Goal: Book appointment/travel/reservation: Book appointment/travel/reservation

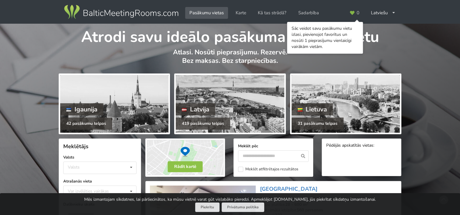
click at [402, 49] on div "Atrodi savu ideālo pasākuma norises vietu Atlasi. Nosūti pieprasījumu. Rezervē.…" at bounding box center [230, 48] width 460 height 48
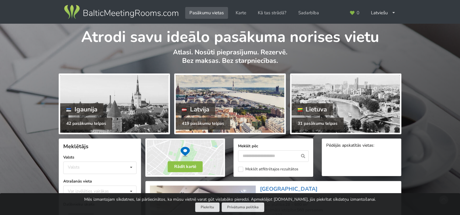
click at [238, 96] on div at bounding box center [230, 104] width 108 height 58
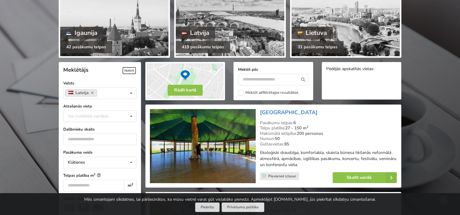
scroll to position [122, 0]
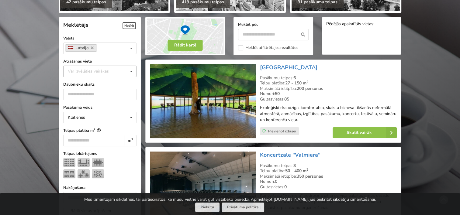
click at [134, 72] on icon at bounding box center [131, 71] width 9 height 11
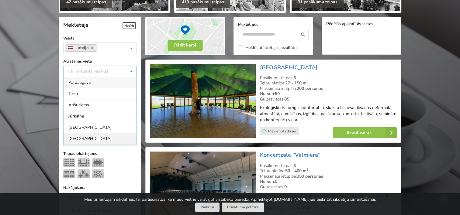
click at [84, 138] on div "[GEOGRAPHIC_DATA]" at bounding box center [100, 138] width 73 height 11
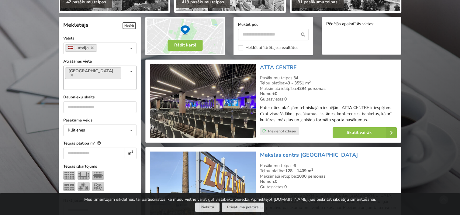
scroll to position [136, 0]
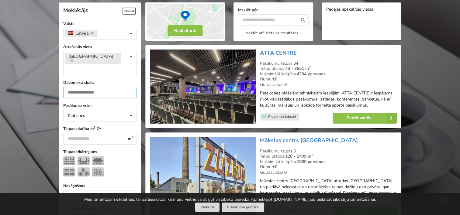
click at [84, 87] on input "number" at bounding box center [99, 93] width 73 height 12
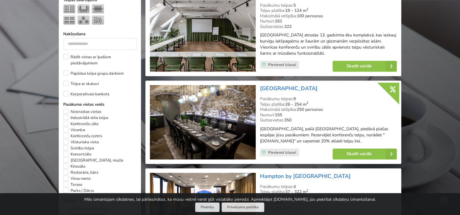
scroll to position [319, 0]
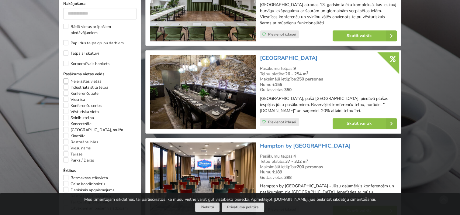
type input "**"
click at [64, 79] on label "Neierastas vietas" at bounding box center [82, 82] width 38 height 6
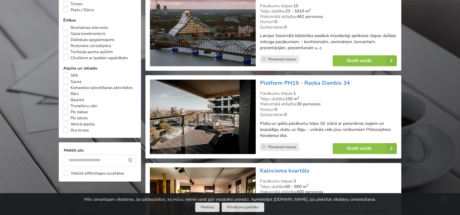
scroll to position [471, 0]
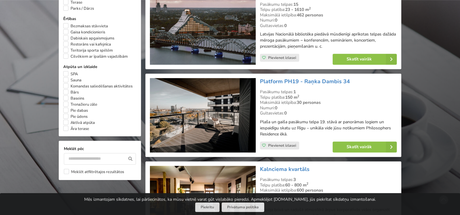
click at [228, 114] on img at bounding box center [203, 115] width 106 height 75
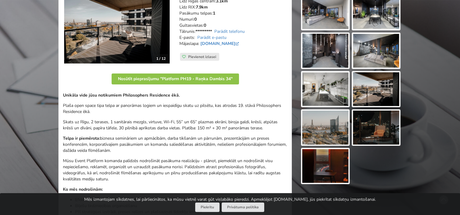
scroll to position [61, 0]
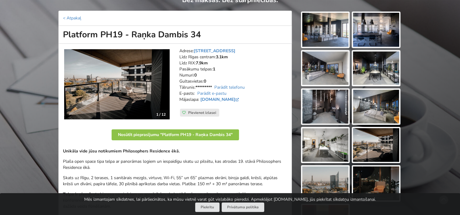
click at [134, 84] on img at bounding box center [117, 84] width 106 height 71
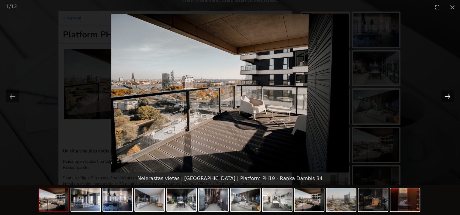
click at [448, 95] on button "Next slide" at bounding box center [448, 97] width 13 height 12
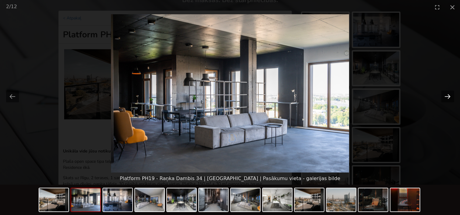
click at [448, 95] on button "Next slide" at bounding box center [448, 97] width 13 height 12
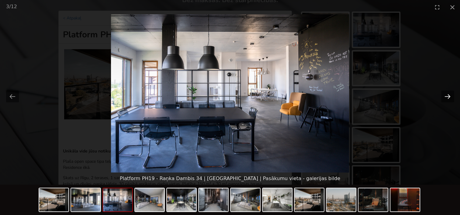
click at [448, 95] on button "Next slide" at bounding box center [448, 97] width 13 height 12
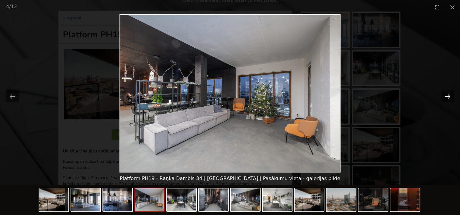
click at [448, 95] on button "Next slide" at bounding box center [448, 97] width 13 height 12
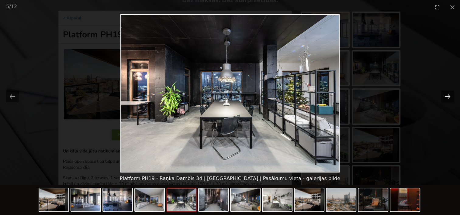
click at [448, 95] on button "Next slide" at bounding box center [448, 97] width 13 height 12
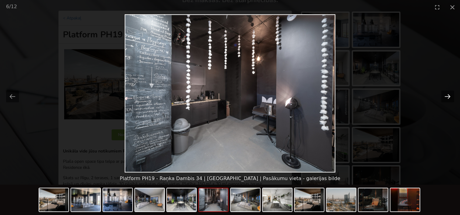
click at [448, 95] on button "Next slide" at bounding box center [448, 97] width 13 height 12
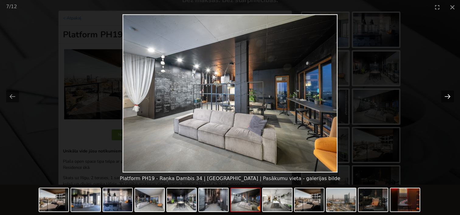
click at [448, 95] on button "Next slide" at bounding box center [448, 97] width 13 height 12
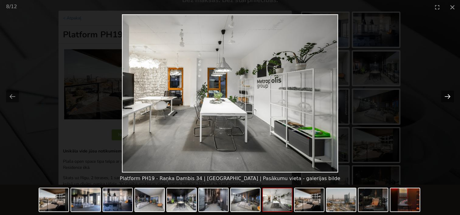
click at [448, 95] on button "Next slide" at bounding box center [448, 97] width 13 height 12
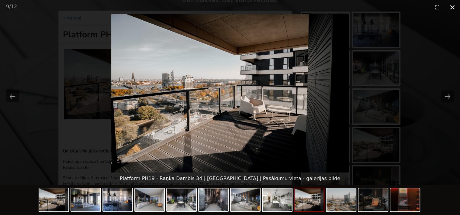
click at [452, 9] on button "Close gallery" at bounding box center [452, 7] width 15 height 14
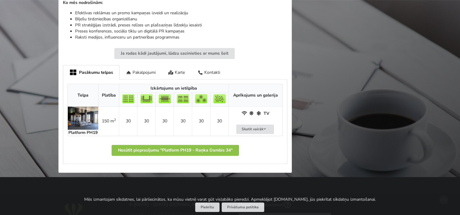
scroll to position [335, 0]
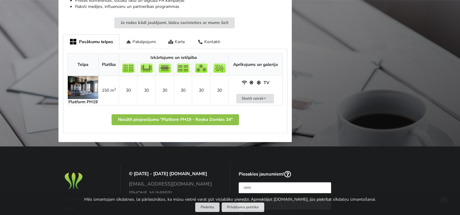
click at [90, 82] on img at bounding box center [83, 87] width 30 height 23
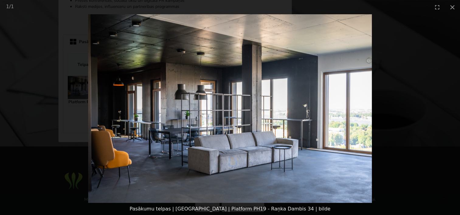
click at [356, 103] on img at bounding box center [230, 108] width 284 height 189
click at [272, 115] on img at bounding box center [230, 108] width 284 height 189
click at [442, 97] on picture at bounding box center [230, 108] width 460 height 189
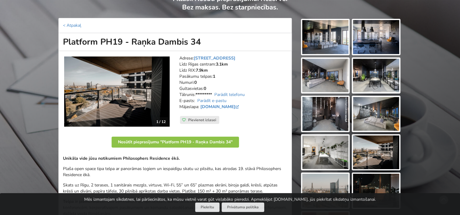
scroll to position [30, 0]
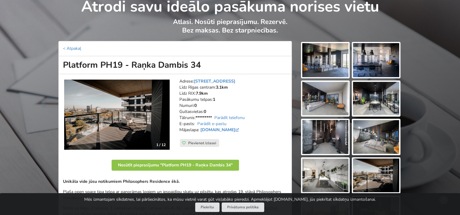
click at [349, 53] on div at bounding box center [325, 60] width 49 height 37
click at [332, 60] on img at bounding box center [325, 60] width 46 height 34
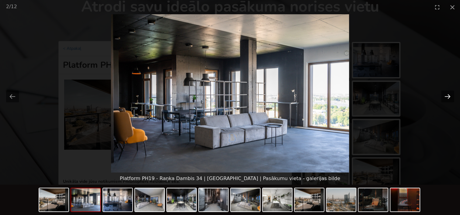
click at [443, 92] on button "Next slide" at bounding box center [448, 97] width 13 height 12
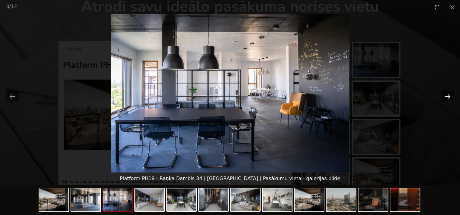
click at [442, 93] on button "Next slide" at bounding box center [448, 97] width 13 height 12
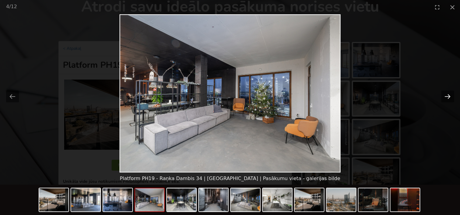
click at [442, 93] on button "Next slide" at bounding box center [448, 97] width 13 height 12
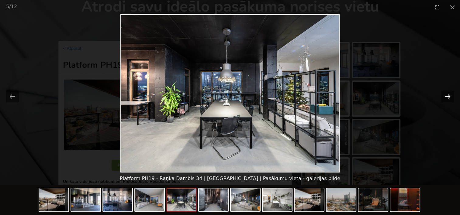
click at [442, 93] on button "Next slide" at bounding box center [448, 97] width 13 height 12
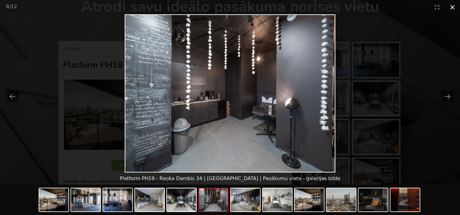
click at [456, 9] on button "Close gallery" at bounding box center [452, 7] width 15 height 14
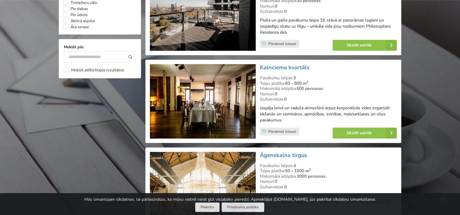
scroll to position [593, 0]
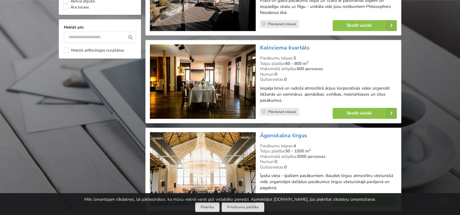
click at [236, 80] on img at bounding box center [203, 81] width 106 height 75
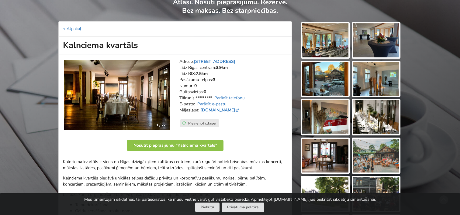
scroll to position [61, 0]
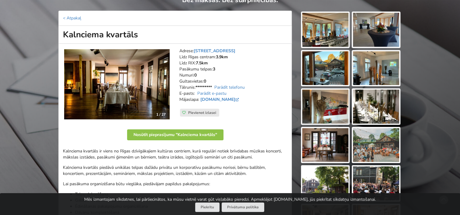
click at [310, 23] on img at bounding box center [325, 30] width 46 height 34
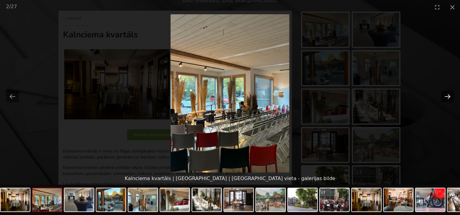
click at [442, 95] on button "Next slide" at bounding box center [448, 97] width 13 height 12
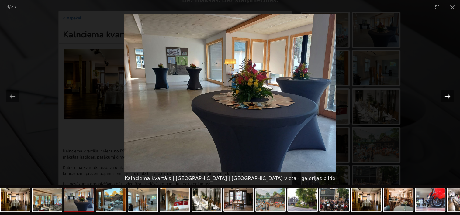
click at [442, 95] on button "Next slide" at bounding box center [448, 97] width 13 height 12
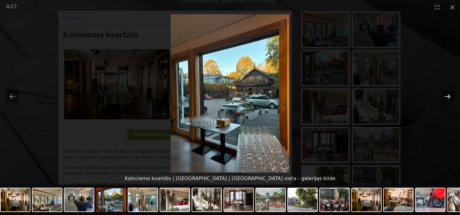
click at [442, 95] on button "Next slide" at bounding box center [448, 97] width 13 height 12
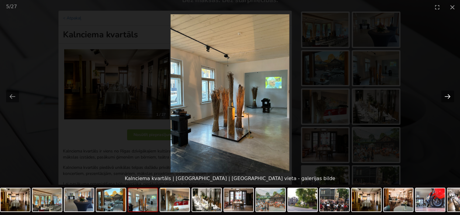
click at [442, 95] on button "Next slide" at bounding box center [448, 97] width 13 height 12
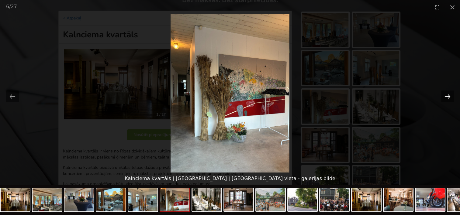
click at [442, 95] on button "Next slide" at bounding box center [448, 97] width 13 height 12
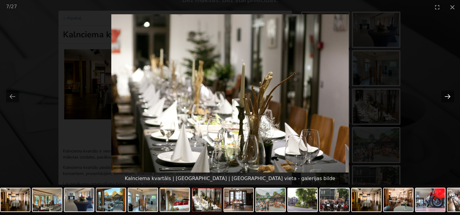
click at [442, 95] on button "Next slide" at bounding box center [448, 97] width 13 height 12
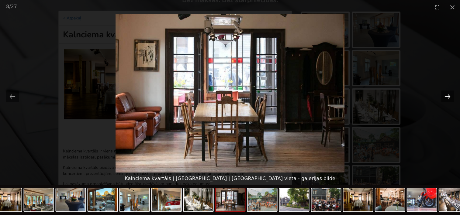
click at [442, 95] on button "Next slide" at bounding box center [448, 97] width 13 height 12
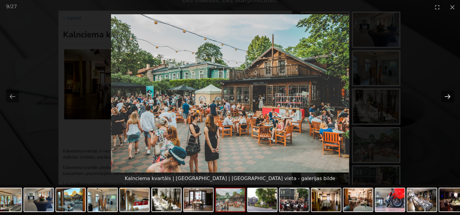
click at [442, 95] on button "Next slide" at bounding box center [448, 97] width 13 height 12
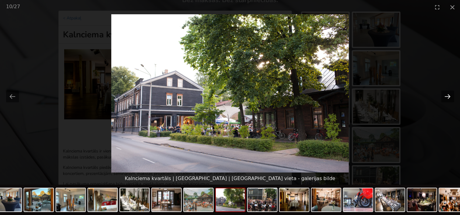
click at [442, 95] on button "Next slide" at bounding box center [448, 97] width 13 height 12
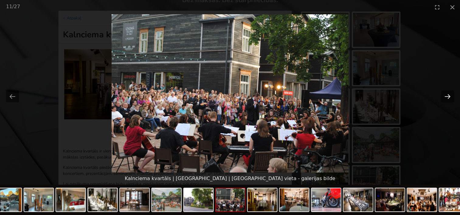
click at [442, 95] on button "Next slide" at bounding box center [448, 97] width 13 height 12
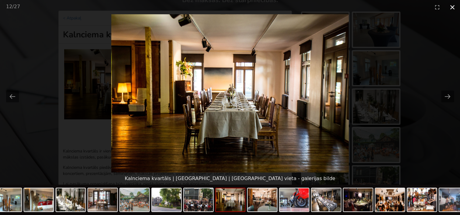
click at [450, 8] on button "Close gallery" at bounding box center [452, 7] width 15 height 14
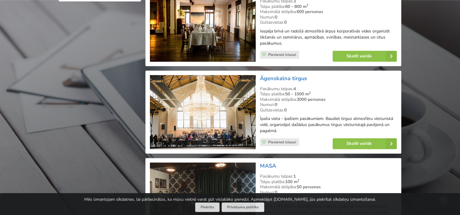
scroll to position [654, 0]
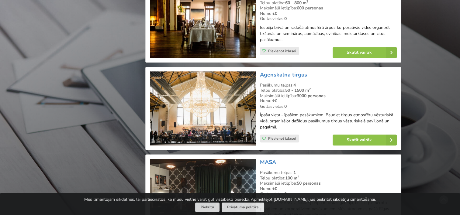
click at [217, 101] on img at bounding box center [203, 109] width 106 height 75
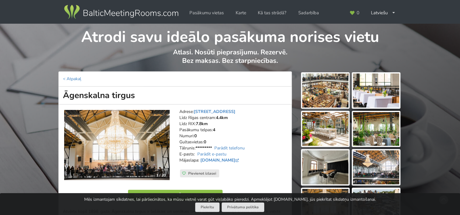
click at [319, 90] on img at bounding box center [325, 91] width 46 height 34
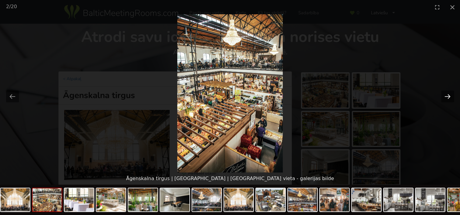
click at [445, 94] on button "Next slide" at bounding box center [448, 97] width 13 height 12
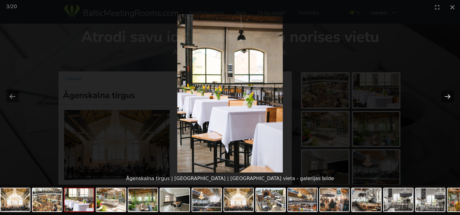
click at [445, 94] on button "Next slide" at bounding box center [448, 97] width 13 height 12
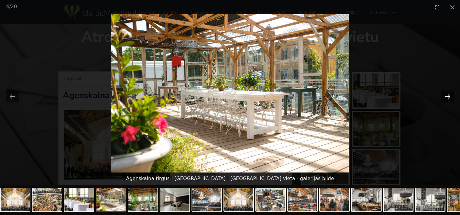
click at [445, 94] on button "Next slide" at bounding box center [448, 97] width 13 height 12
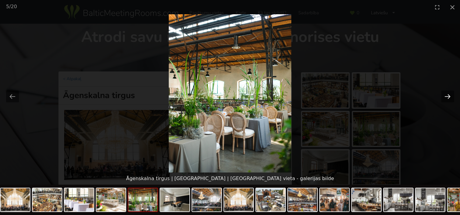
click at [445, 94] on button "Next slide" at bounding box center [448, 97] width 13 height 12
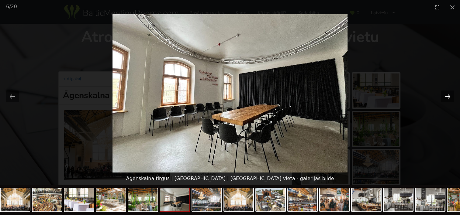
click at [445, 94] on button "Next slide" at bounding box center [448, 97] width 13 height 12
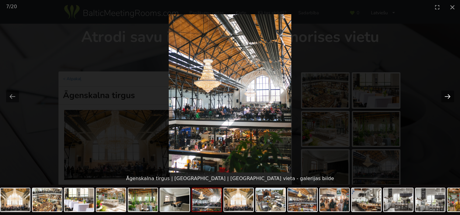
click at [445, 94] on button "Next slide" at bounding box center [448, 97] width 13 height 12
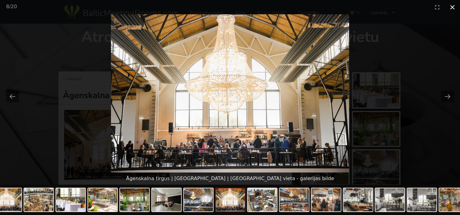
click at [453, 5] on button "Close gallery" at bounding box center [452, 7] width 15 height 14
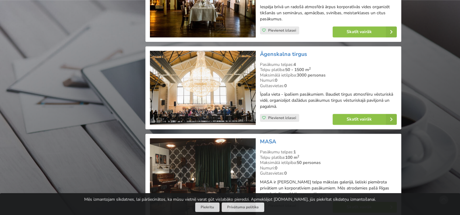
scroll to position [715, 0]
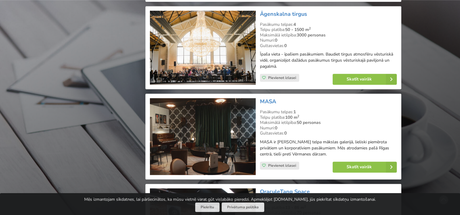
click at [215, 137] on img at bounding box center [203, 136] width 106 height 77
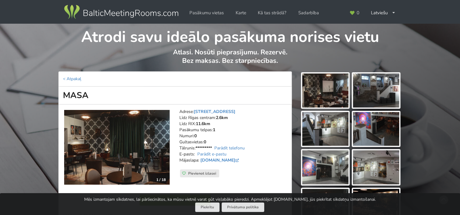
click at [323, 84] on img at bounding box center [325, 91] width 46 height 34
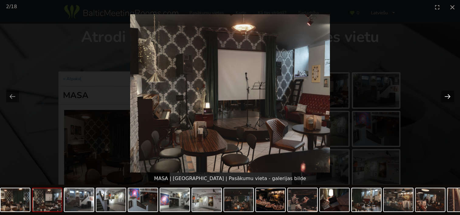
click at [448, 93] on button "Next slide" at bounding box center [448, 97] width 13 height 12
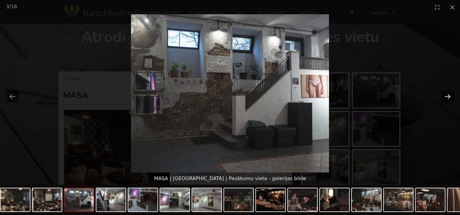
click at [448, 93] on button "Next slide" at bounding box center [448, 97] width 13 height 12
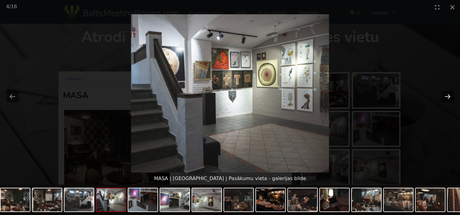
click at [448, 93] on button "Next slide" at bounding box center [448, 97] width 13 height 12
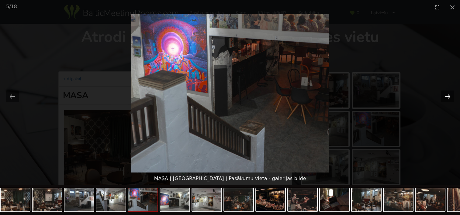
click at [448, 93] on button "Next slide" at bounding box center [448, 97] width 13 height 12
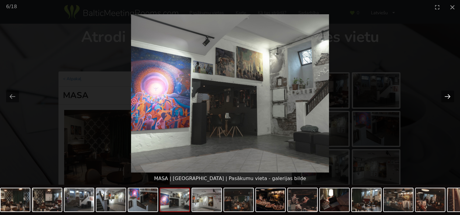
click at [448, 93] on button "Next slide" at bounding box center [448, 97] width 13 height 12
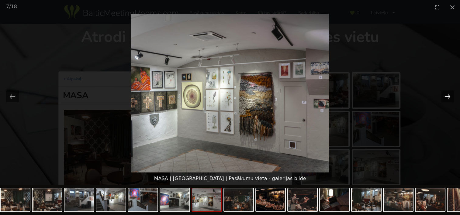
click at [448, 93] on button "Next slide" at bounding box center [448, 97] width 13 height 12
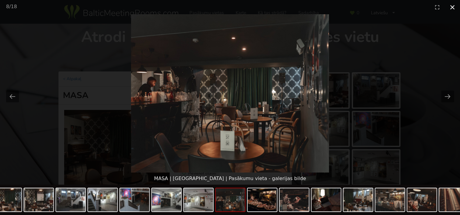
click at [453, 7] on button "Close gallery" at bounding box center [452, 7] width 15 height 14
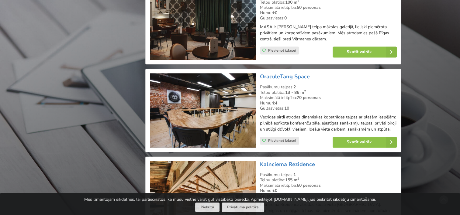
scroll to position [836, 0]
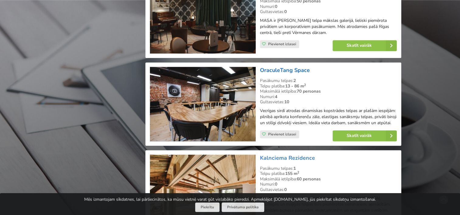
click at [274, 67] on link "OraculeTang Space" at bounding box center [285, 70] width 50 height 7
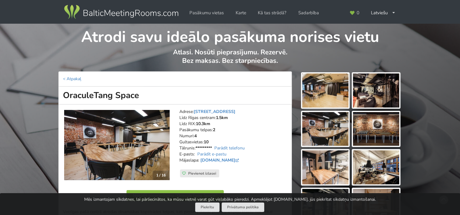
click at [312, 91] on img at bounding box center [325, 91] width 46 height 34
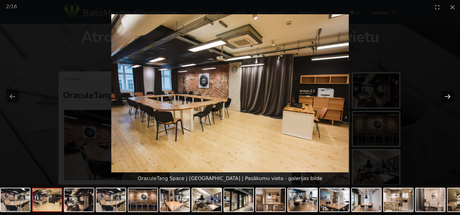
click at [450, 98] on button "Next slide" at bounding box center [448, 97] width 13 height 12
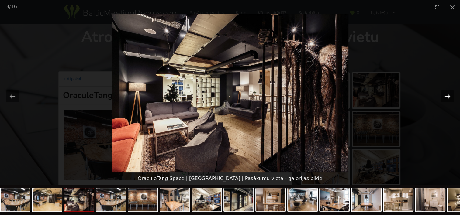
click at [450, 98] on button "Next slide" at bounding box center [448, 97] width 13 height 12
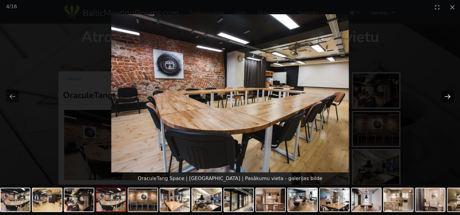
click at [450, 98] on button "Next slide" at bounding box center [448, 97] width 13 height 12
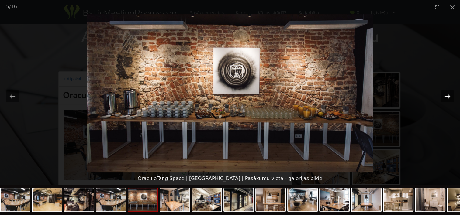
click at [450, 98] on button "Next slide" at bounding box center [448, 97] width 13 height 12
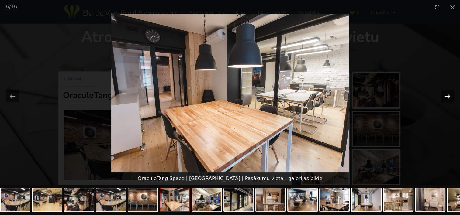
click at [450, 98] on button "Next slide" at bounding box center [448, 97] width 13 height 12
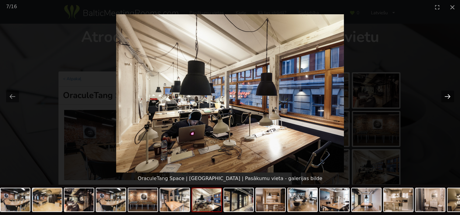
click at [450, 98] on button "Next slide" at bounding box center [448, 97] width 13 height 12
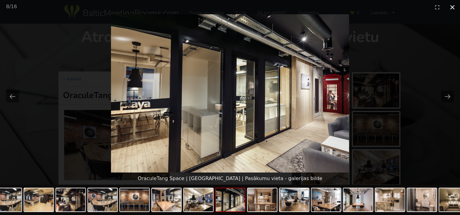
click at [454, 5] on button "Close gallery" at bounding box center [452, 7] width 15 height 14
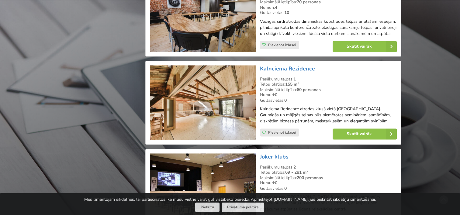
scroll to position [958, 0]
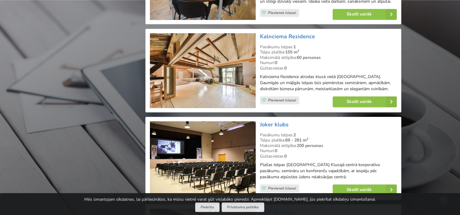
click at [226, 59] on img at bounding box center [203, 70] width 106 height 75
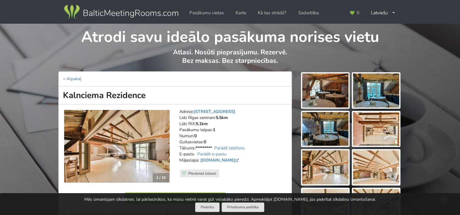
click at [336, 87] on img at bounding box center [325, 91] width 46 height 34
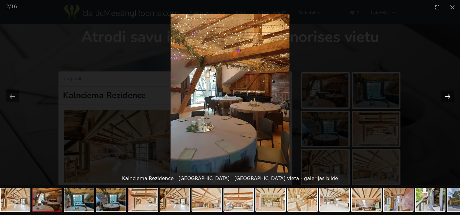
click at [452, 96] on button "Next slide" at bounding box center [448, 97] width 13 height 12
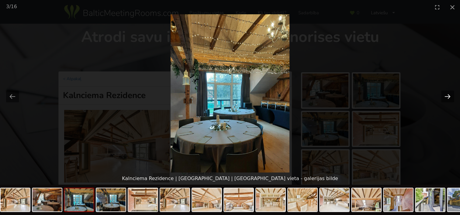
click at [451, 96] on button "Next slide" at bounding box center [448, 97] width 13 height 12
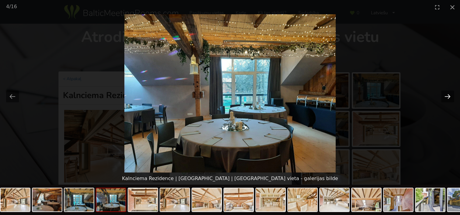
click at [451, 96] on button "Next slide" at bounding box center [448, 97] width 13 height 12
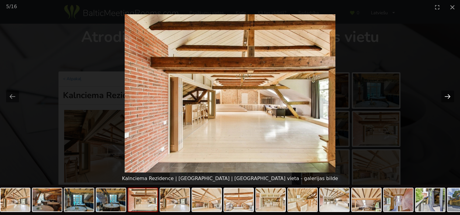
click at [451, 96] on button "Next slide" at bounding box center [448, 97] width 13 height 12
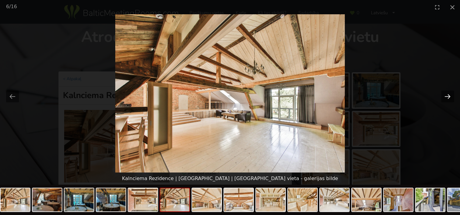
click at [451, 96] on button "Next slide" at bounding box center [448, 97] width 13 height 12
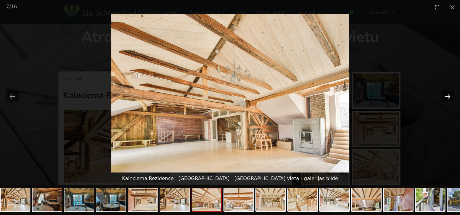
click at [451, 96] on button "Next slide" at bounding box center [448, 97] width 13 height 12
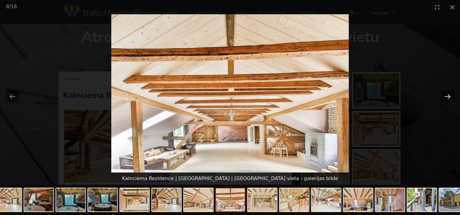
click at [451, 96] on button "Next slide" at bounding box center [448, 97] width 13 height 12
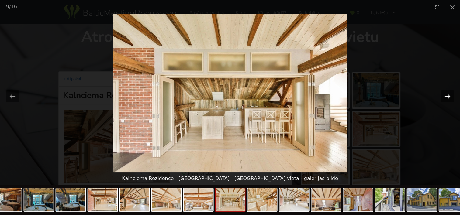
click at [451, 96] on button "Next slide" at bounding box center [448, 97] width 13 height 12
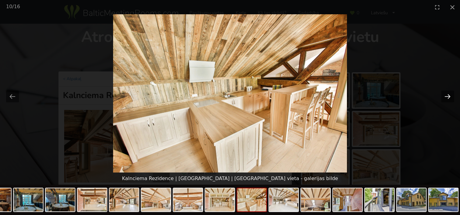
click at [451, 96] on button "Next slide" at bounding box center [448, 97] width 13 height 12
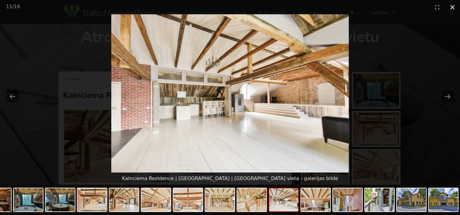
click at [456, 8] on button "Close gallery" at bounding box center [452, 7] width 15 height 14
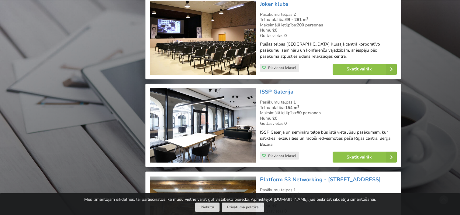
scroll to position [1080, 0]
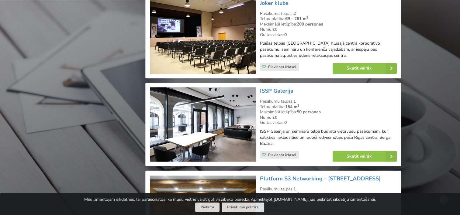
click at [225, 106] on img at bounding box center [203, 124] width 106 height 75
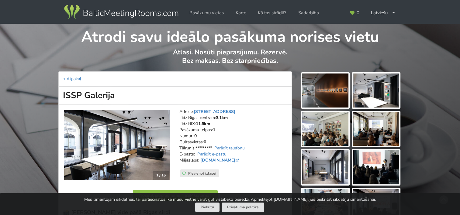
click at [329, 87] on img at bounding box center [325, 91] width 46 height 34
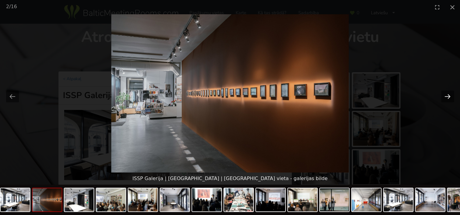
click at [442, 94] on button "Next slide" at bounding box center [448, 97] width 13 height 12
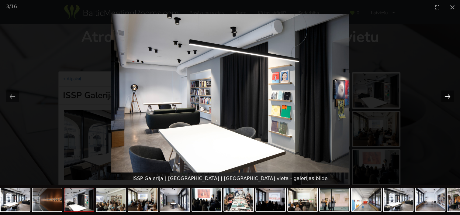
click at [442, 94] on button "Next slide" at bounding box center [448, 97] width 13 height 12
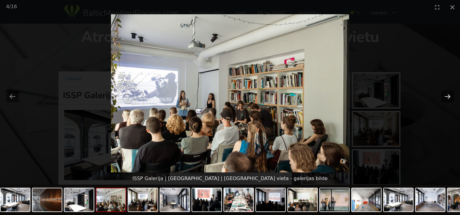
click at [442, 94] on button "Next slide" at bounding box center [448, 97] width 13 height 12
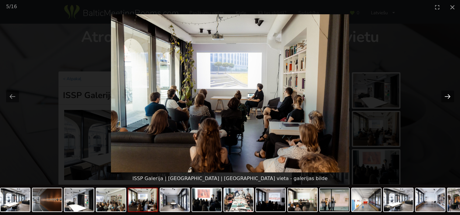
click at [442, 94] on button "Next slide" at bounding box center [448, 97] width 13 height 12
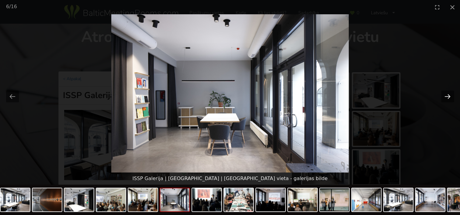
click at [442, 94] on button "Next slide" at bounding box center [448, 97] width 13 height 12
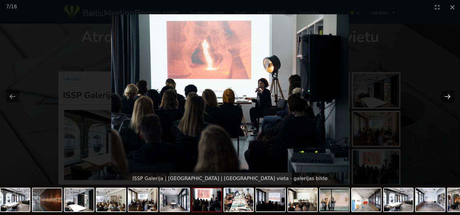
click at [442, 94] on button "Next slide" at bounding box center [448, 97] width 13 height 12
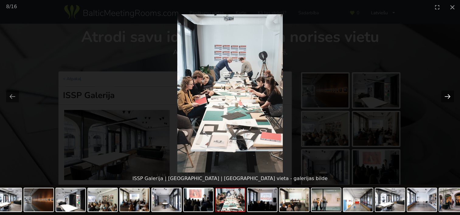
click at [442, 94] on button "Next slide" at bounding box center [448, 97] width 13 height 12
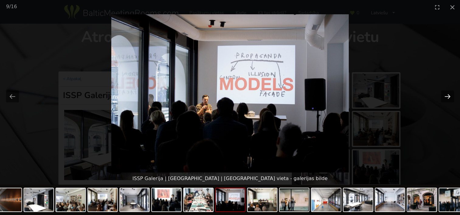
click at [442, 94] on button "Next slide" at bounding box center [448, 97] width 13 height 12
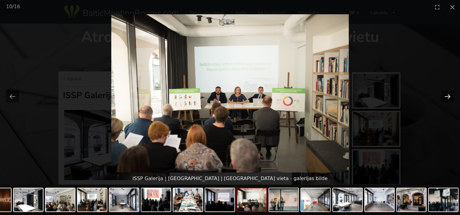
click at [442, 94] on button "Next slide" at bounding box center [448, 97] width 13 height 12
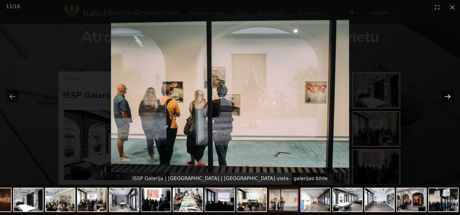
click at [442, 94] on button "Next slide" at bounding box center [448, 97] width 13 height 12
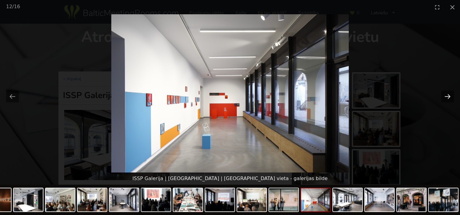
click at [442, 94] on button "Next slide" at bounding box center [448, 97] width 13 height 12
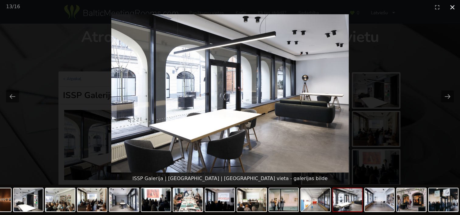
click at [450, 5] on button "Close gallery" at bounding box center [452, 7] width 15 height 14
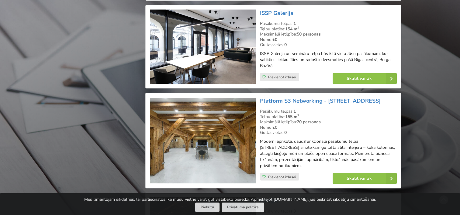
scroll to position [1171, 0]
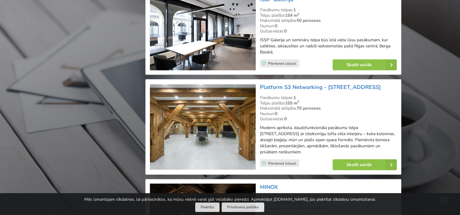
click at [213, 125] on img at bounding box center [203, 127] width 106 height 87
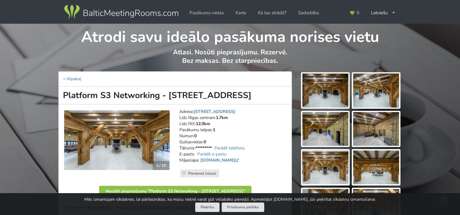
click at [320, 89] on img at bounding box center [325, 91] width 46 height 34
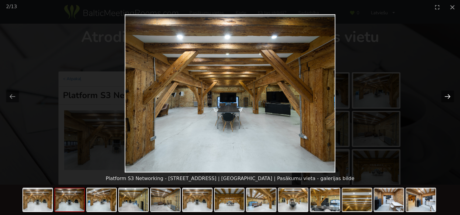
click at [444, 96] on button "Next slide" at bounding box center [448, 97] width 13 height 12
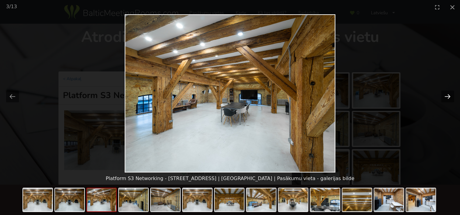
click at [448, 95] on button "Next slide" at bounding box center [448, 97] width 13 height 12
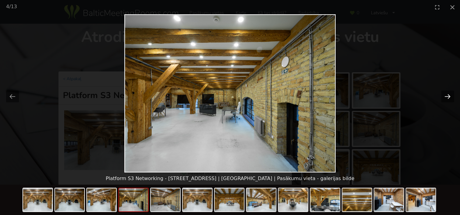
click at [448, 95] on button "Next slide" at bounding box center [448, 97] width 13 height 12
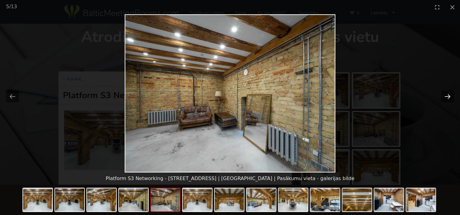
click at [448, 95] on button "Next slide" at bounding box center [448, 97] width 13 height 12
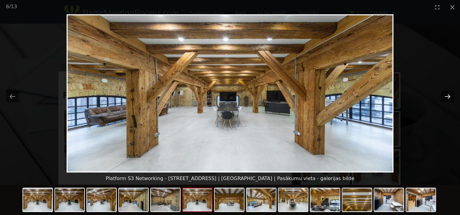
click at [448, 95] on button "Next slide" at bounding box center [448, 97] width 13 height 12
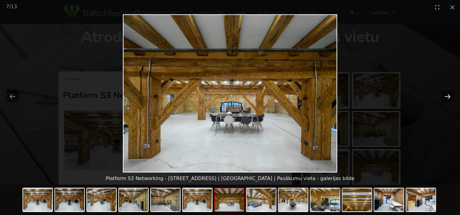
click at [448, 95] on button "Next slide" at bounding box center [448, 97] width 13 height 12
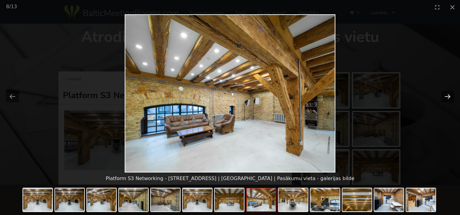
click at [448, 95] on button "Next slide" at bounding box center [448, 97] width 13 height 12
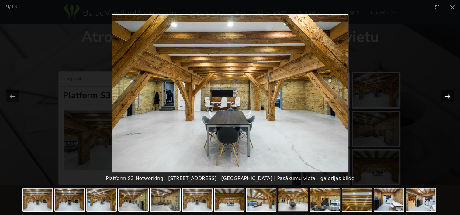
click at [448, 95] on button "Next slide" at bounding box center [448, 97] width 13 height 12
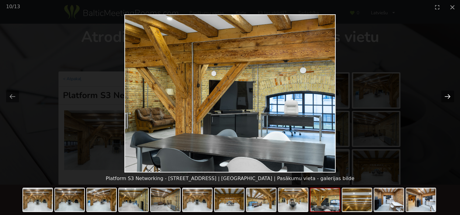
click at [448, 95] on button "Next slide" at bounding box center [448, 97] width 13 height 12
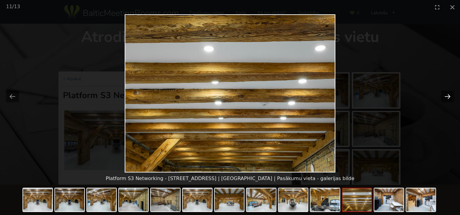
click at [448, 95] on button "Next slide" at bounding box center [448, 97] width 13 height 12
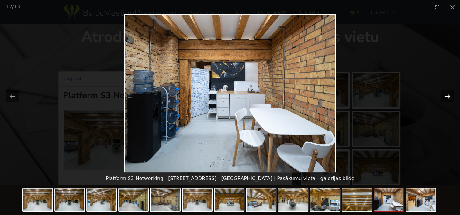
click at [448, 95] on button "Next slide" at bounding box center [448, 97] width 13 height 12
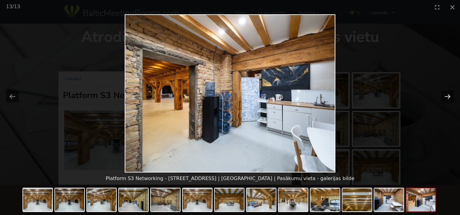
click at [448, 95] on button "Next slide" at bounding box center [448, 97] width 13 height 12
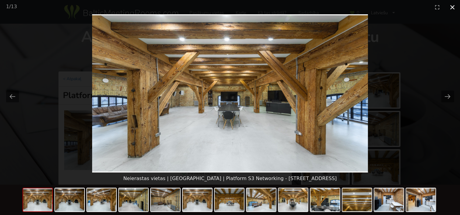
click at [451, 6] on button "Close gallery" at bounding box center [452, 7] width 15 height 14
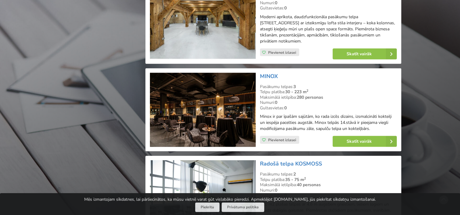
scroll to position [1293, 0]
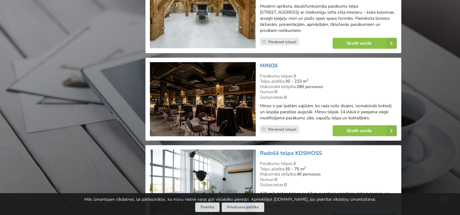
click at [219, 83] on img at bounding box center [203, 99] width 106 height 75
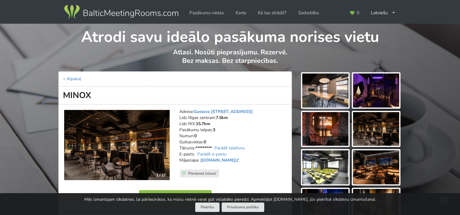
click at [327, 86] on img at bounding box center [325, 91] width 46 height 34
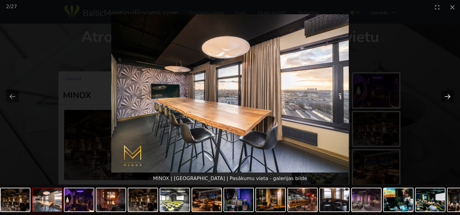
click at [446, 96] on button "Next slide" at bounding box center [448, 97] width 13 height 12
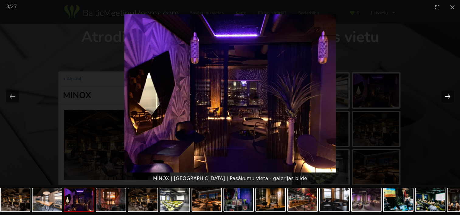
click at [446, 96] on button "Next slide" at bounding box center [448, 97] width 13 height 12
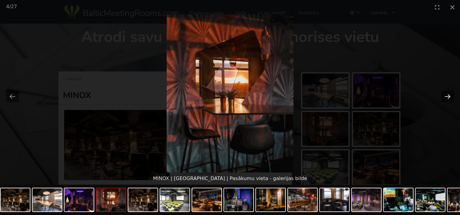
click at [446, 96] on button "Next slide" at bounding box center [448, 97] width 13 height 12
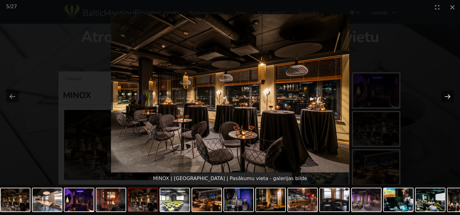
click at [446, 96] on button "Next slide" at bounding box center [448, 97] width 13 height 12
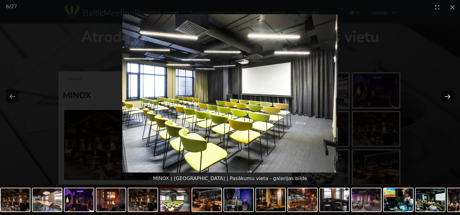
click at [446, 96] on button "Next slide" at bounding box center [448, 97] width 13 height 12
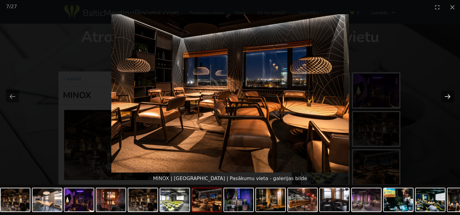
click at [446, 96] on button "Next slide" at bounding box center [448, 97] width 13 height 12
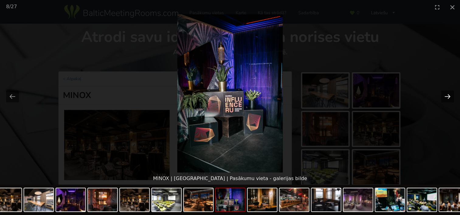
click at [446, 96] on button "Next slide" at bounding box center [448, 97] width 13 height 12
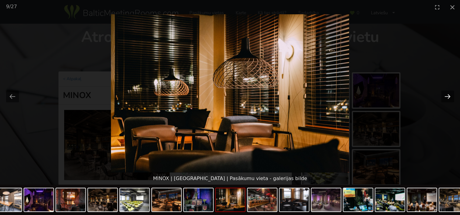
click at [446, 96] on button "Next slide" at bounding box center [448, 97] width 13 height 12
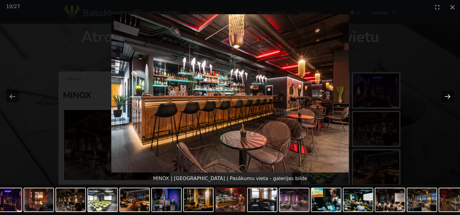
click at [446, 96] on button "Next slide" at bounding box center [448, 97] width 13 height 12
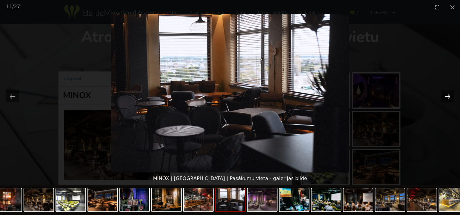
click at [446, 96] on button "Next slide" at bounding box center [448, 97] width 13 height 12
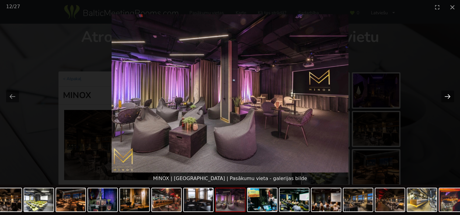
click at [446, 96] on button "Next slide" at bounding box center [448, 97] width 13 height 12
